Goal: Navigation & Orientation: Find specific page/section

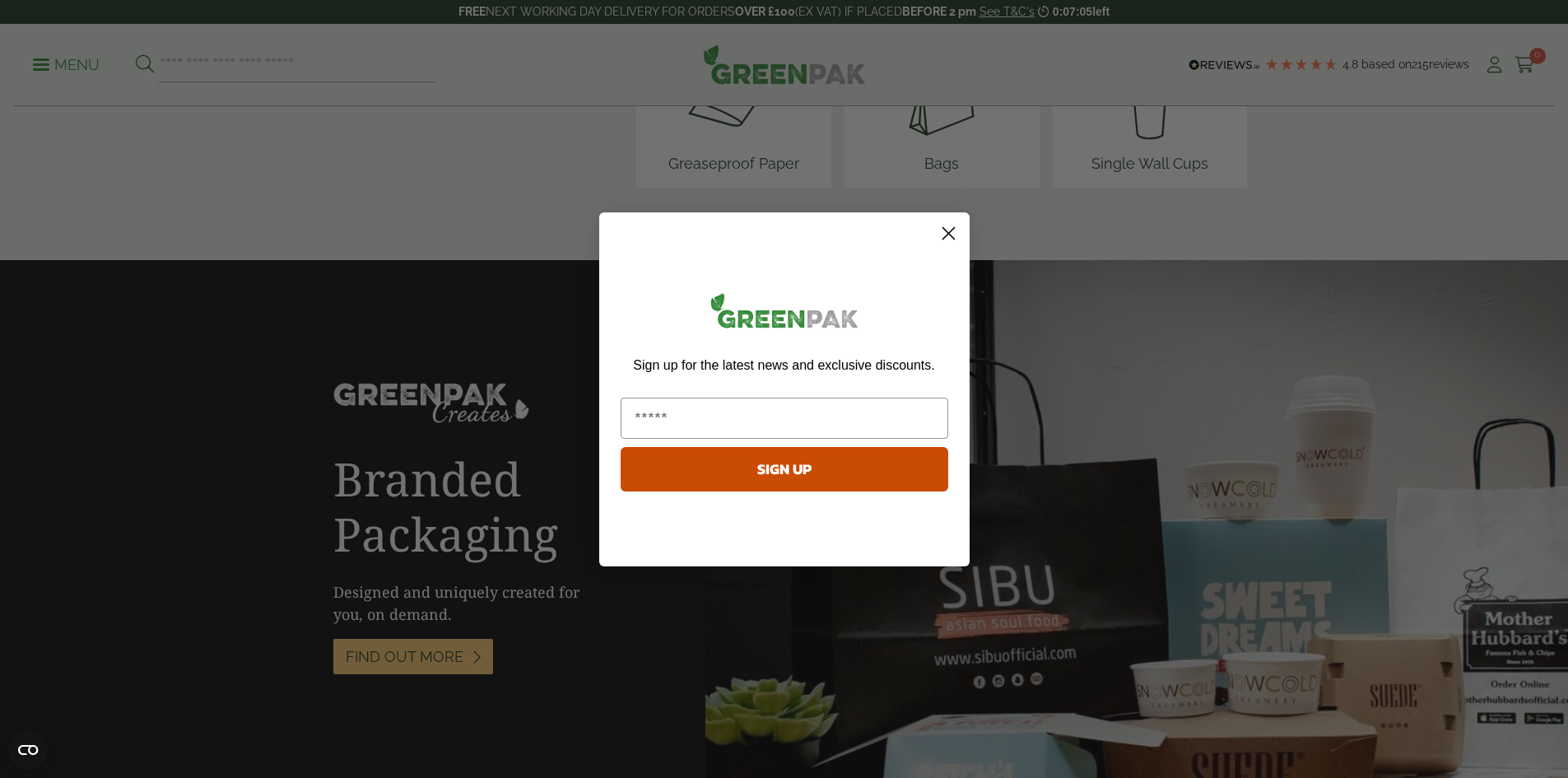
scroll to position [2553, 0]
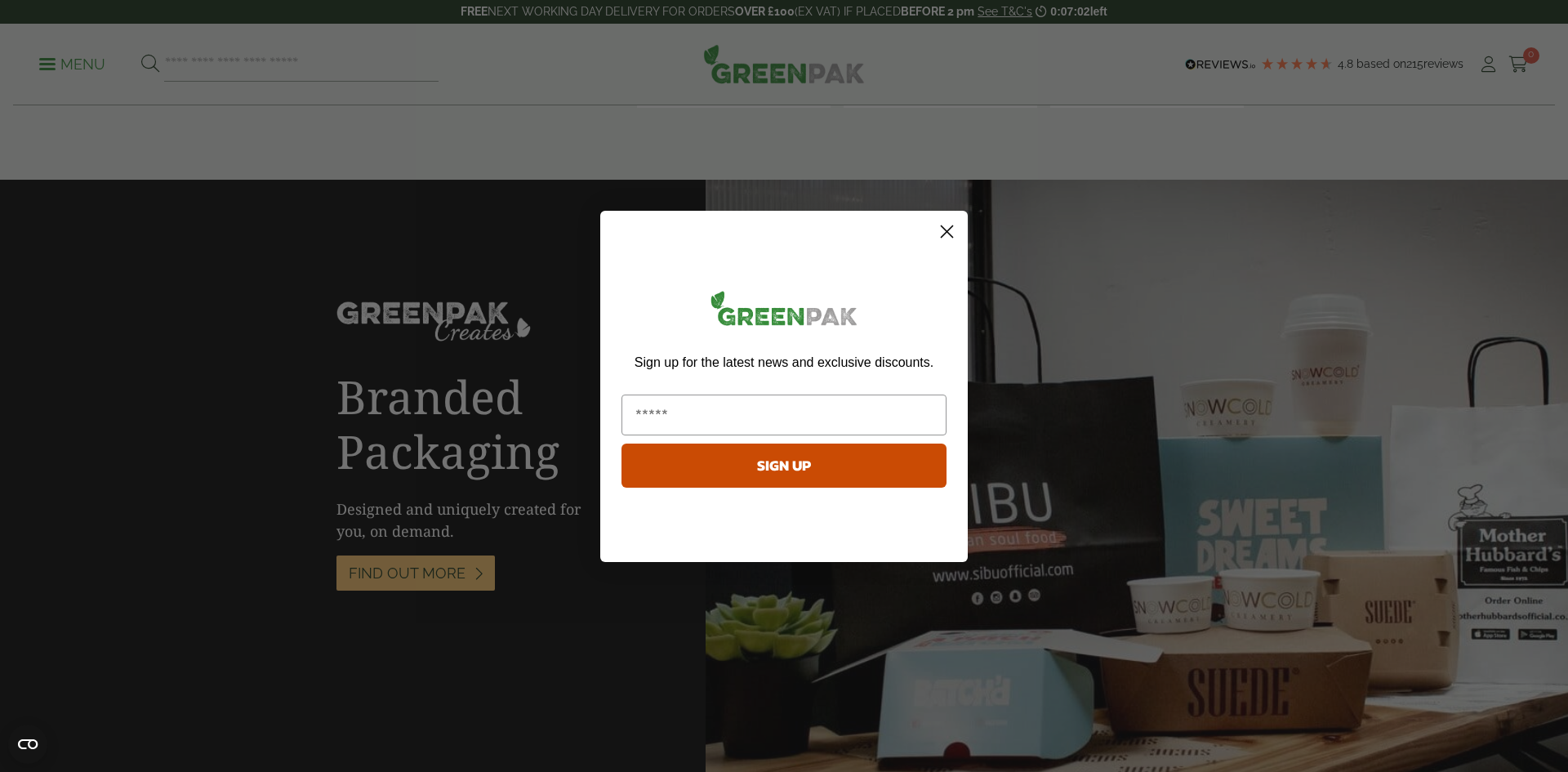
click at [945, 226] on circle "Close dialog" at bounding box center [947, 231] width 27 height 27
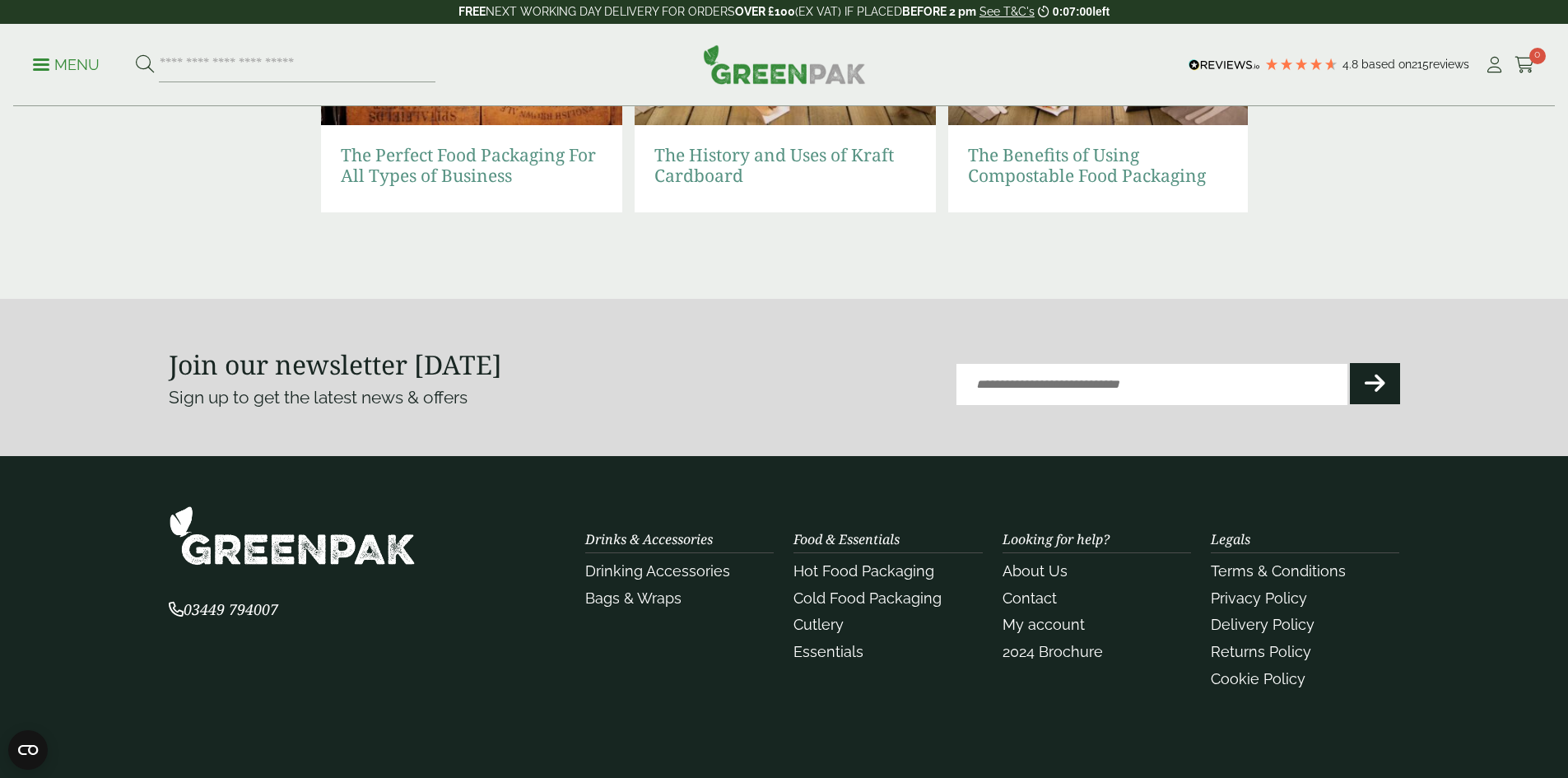
scroll to position [3691, 0]
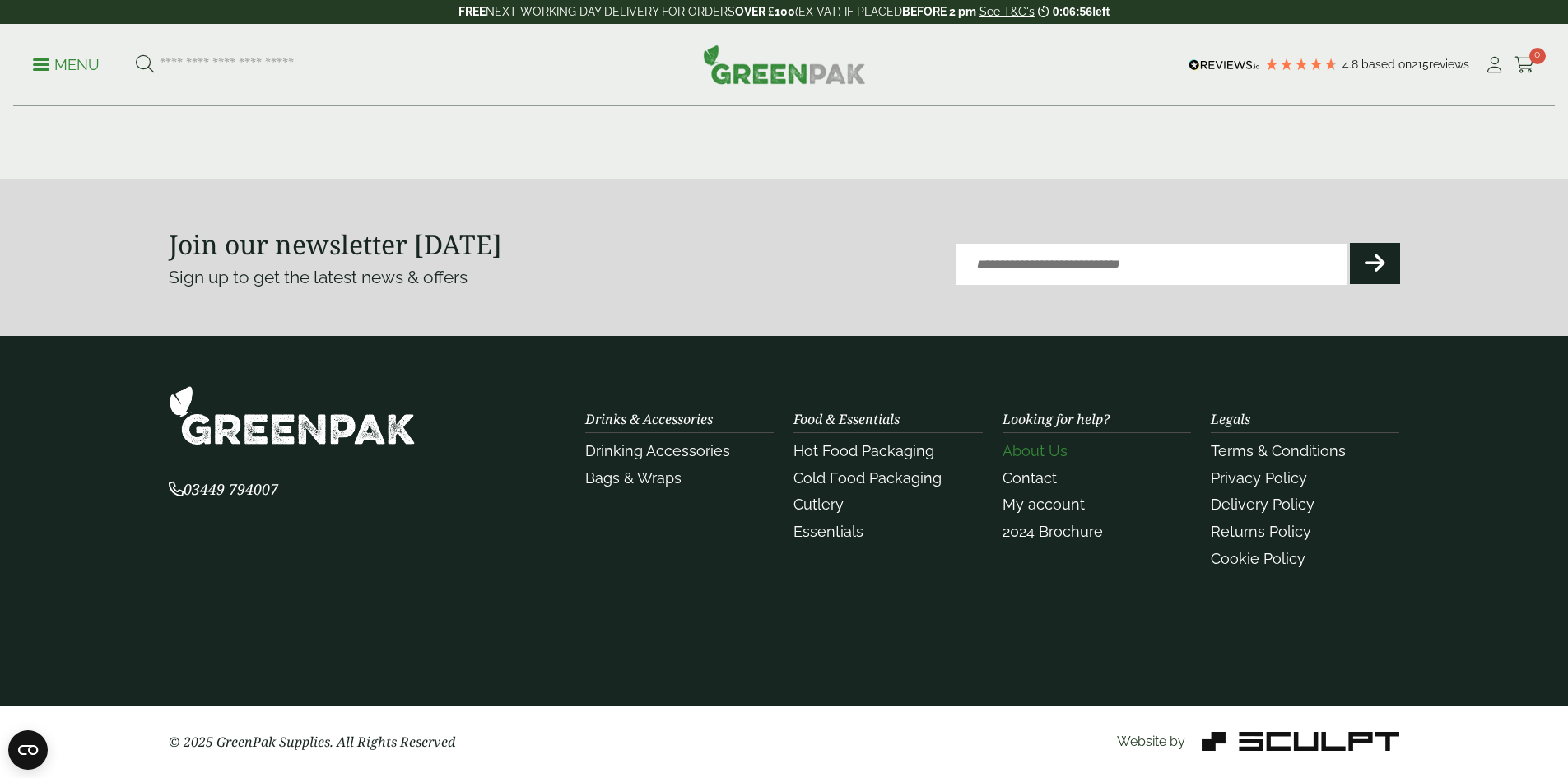
click at [1028, 452] on link "About Us" at bounding box center [1035, 451] width 65 height 17
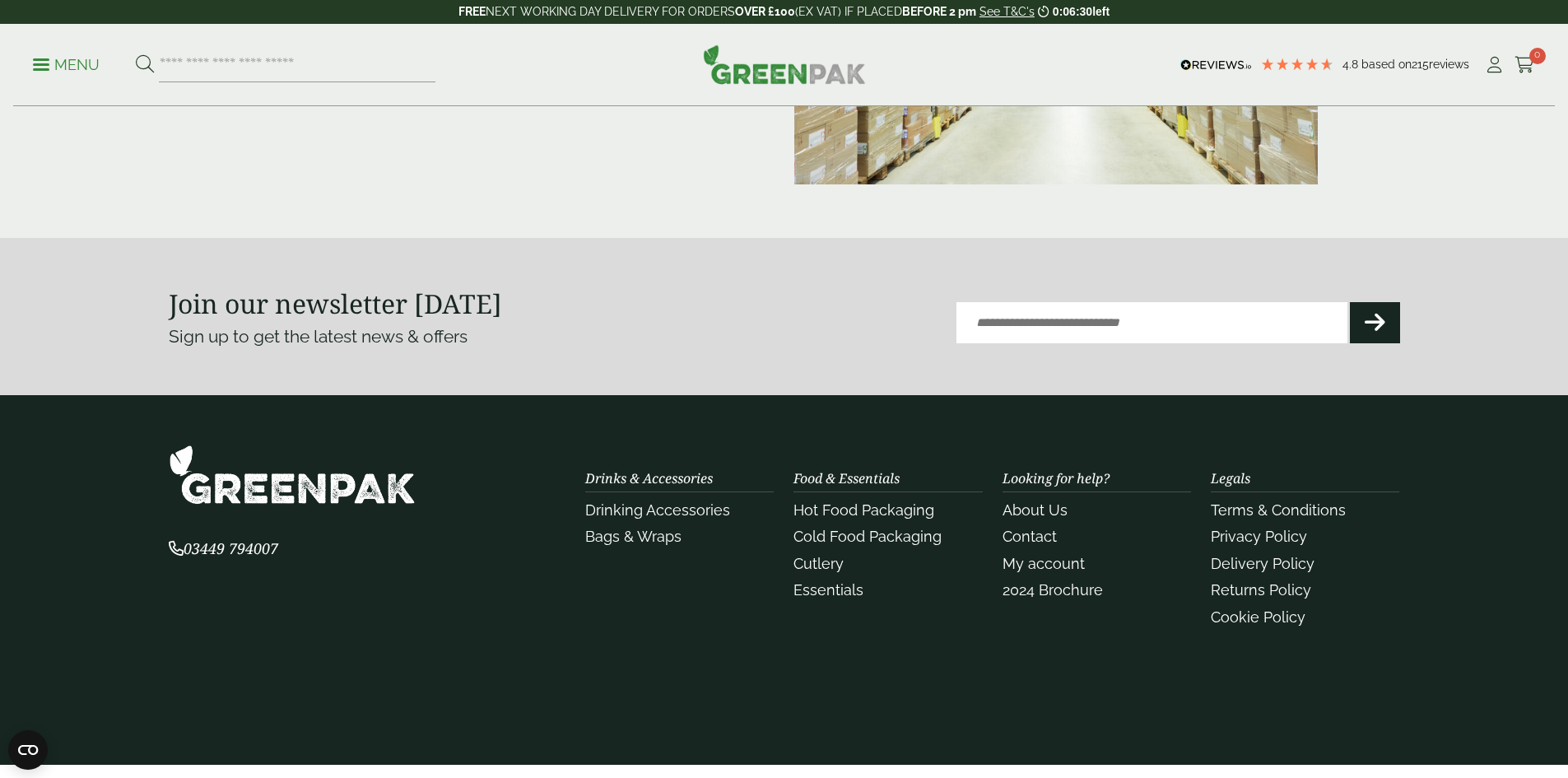
scroll to position [412, 0]
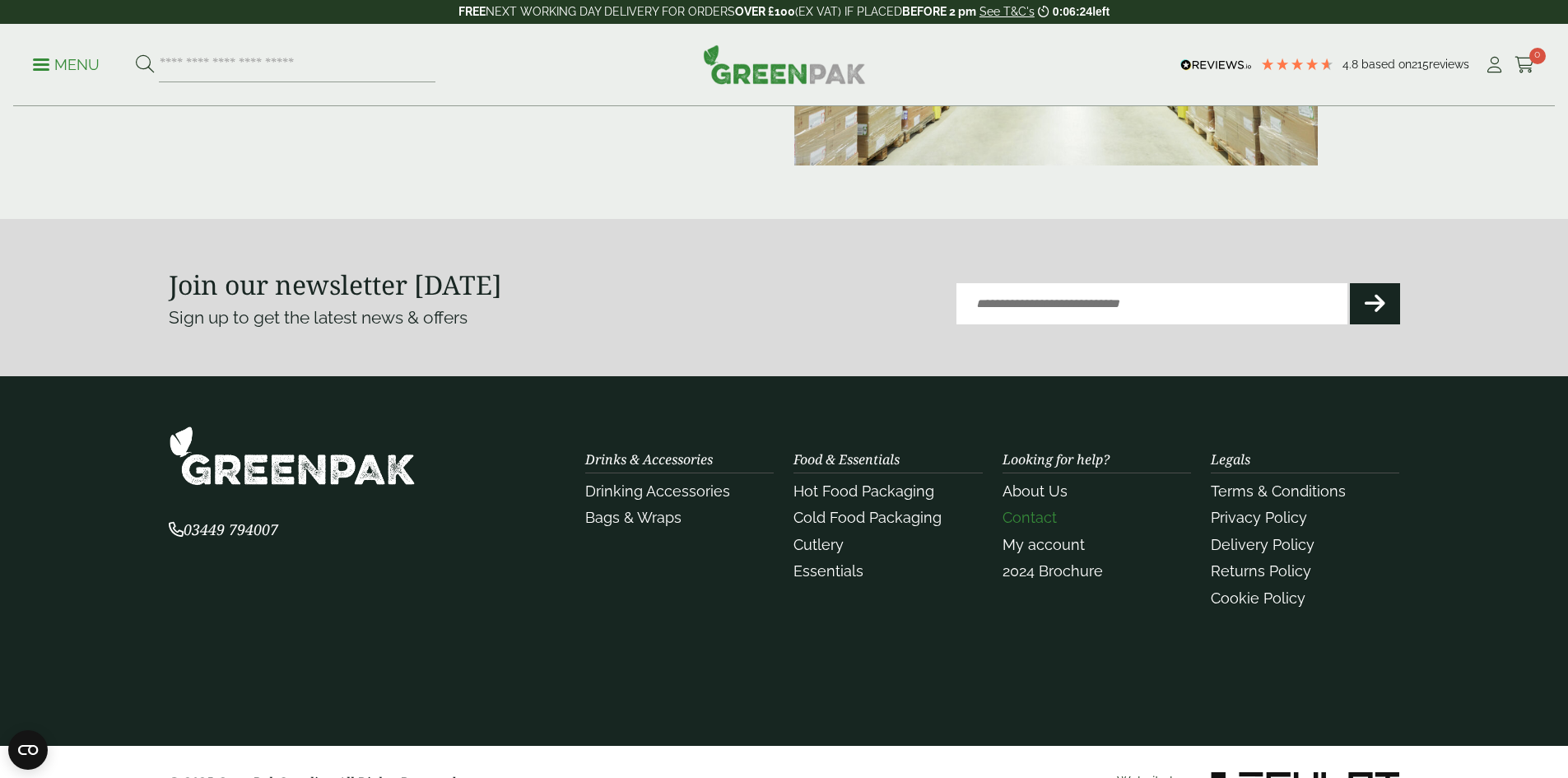
click at [1030, 521] on link "Contact" at bounding box center [1030, 518] width 55 height 17
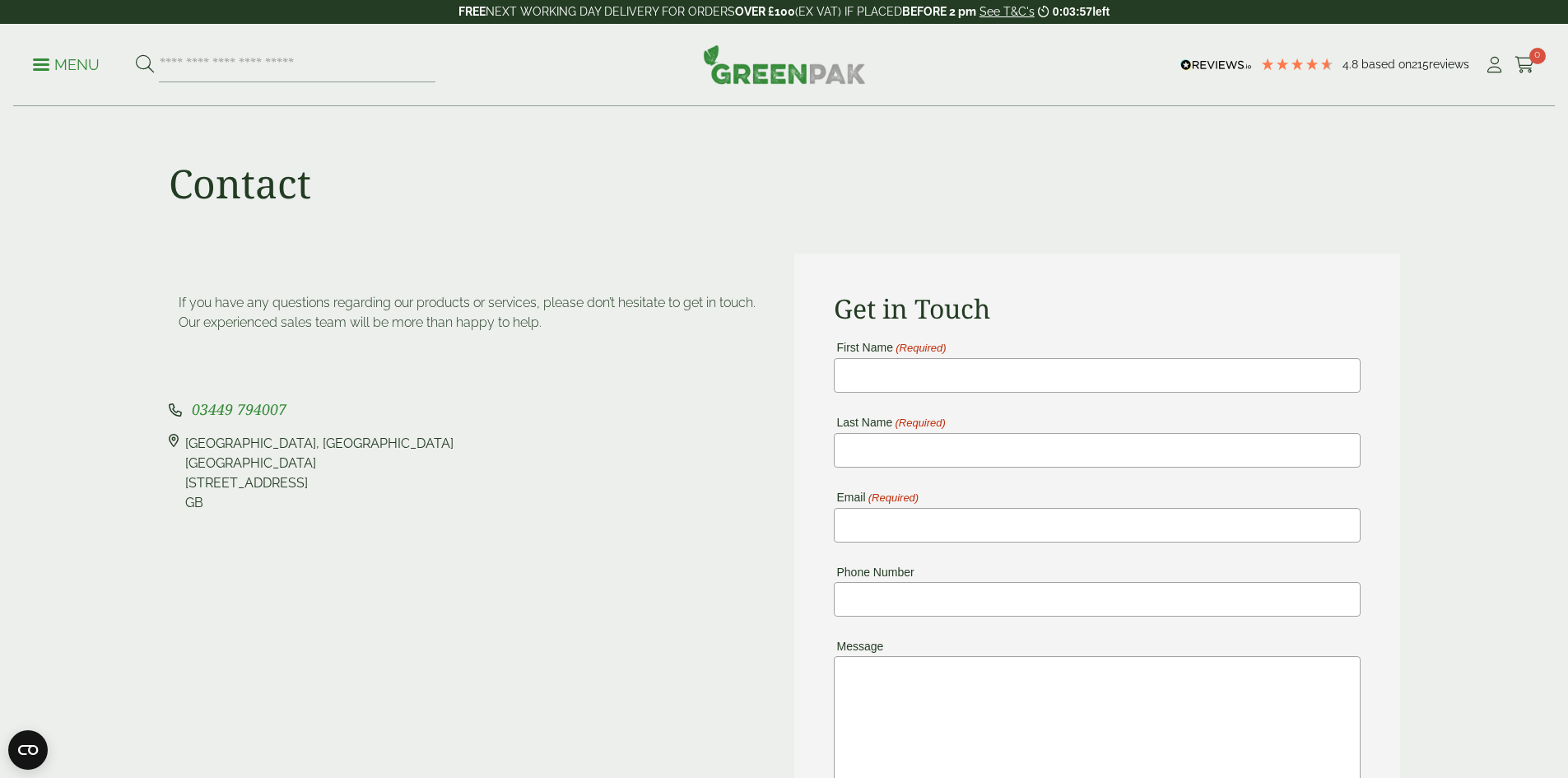
click at [86, 67] on p "Menu" at bounding box center [67, 65] width 67 height 20
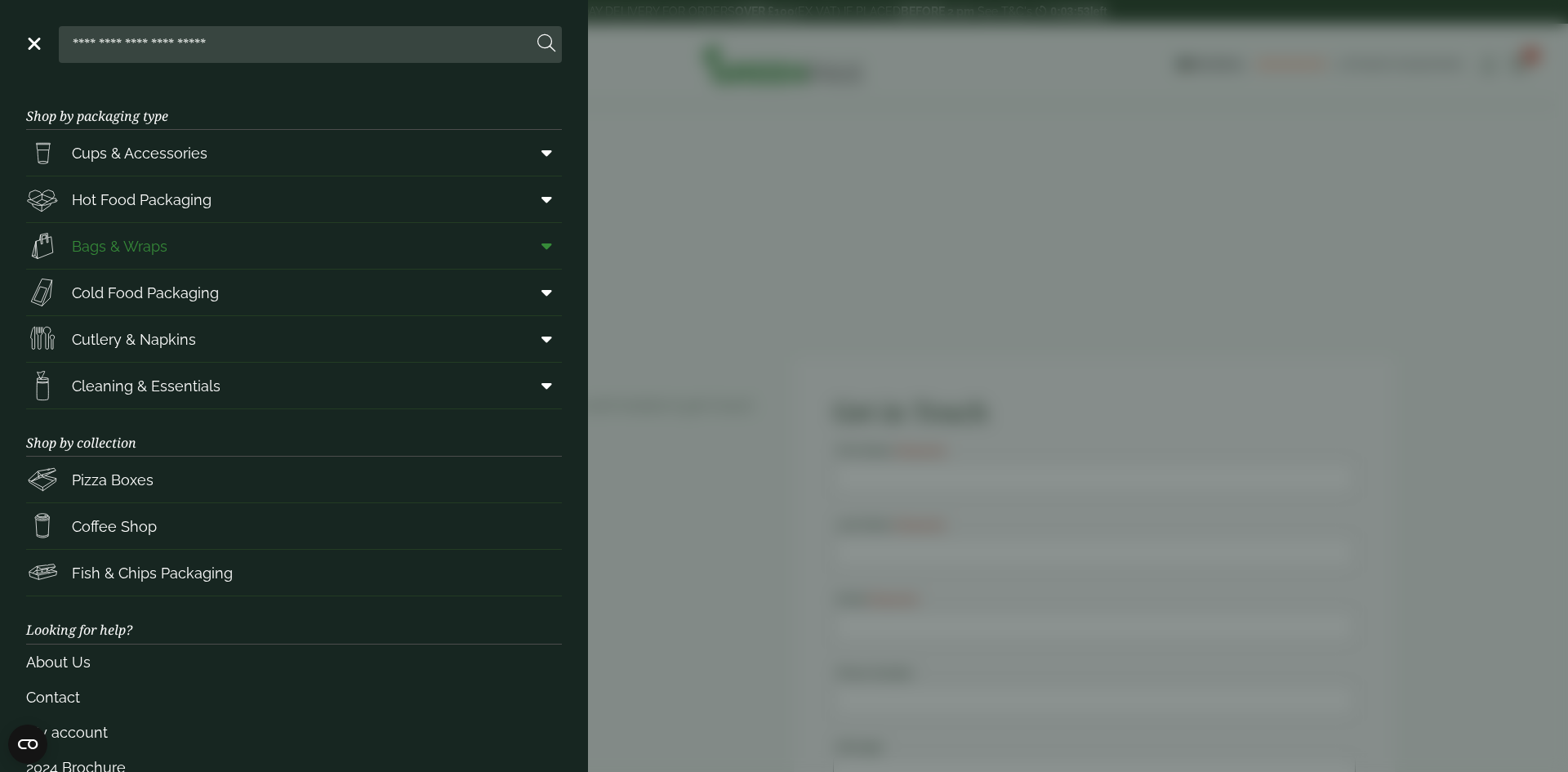
click at [160, 245] on span "Bags & Wraps" at bounding box center [119, 247] width 96 height 22
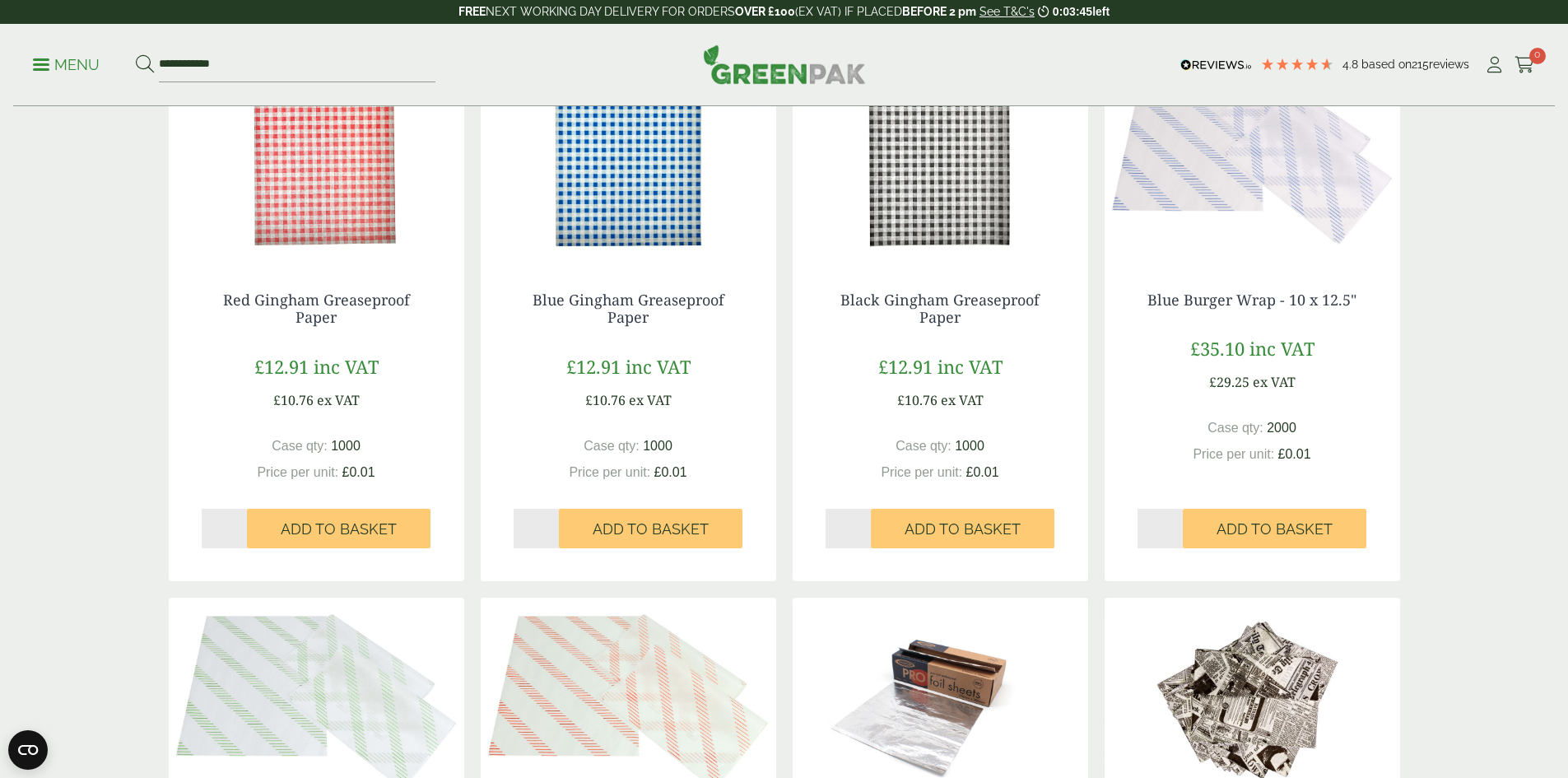
scroll to position [906, 0]
